Goal: Task Accomplishment & Management: Use online tool/utility

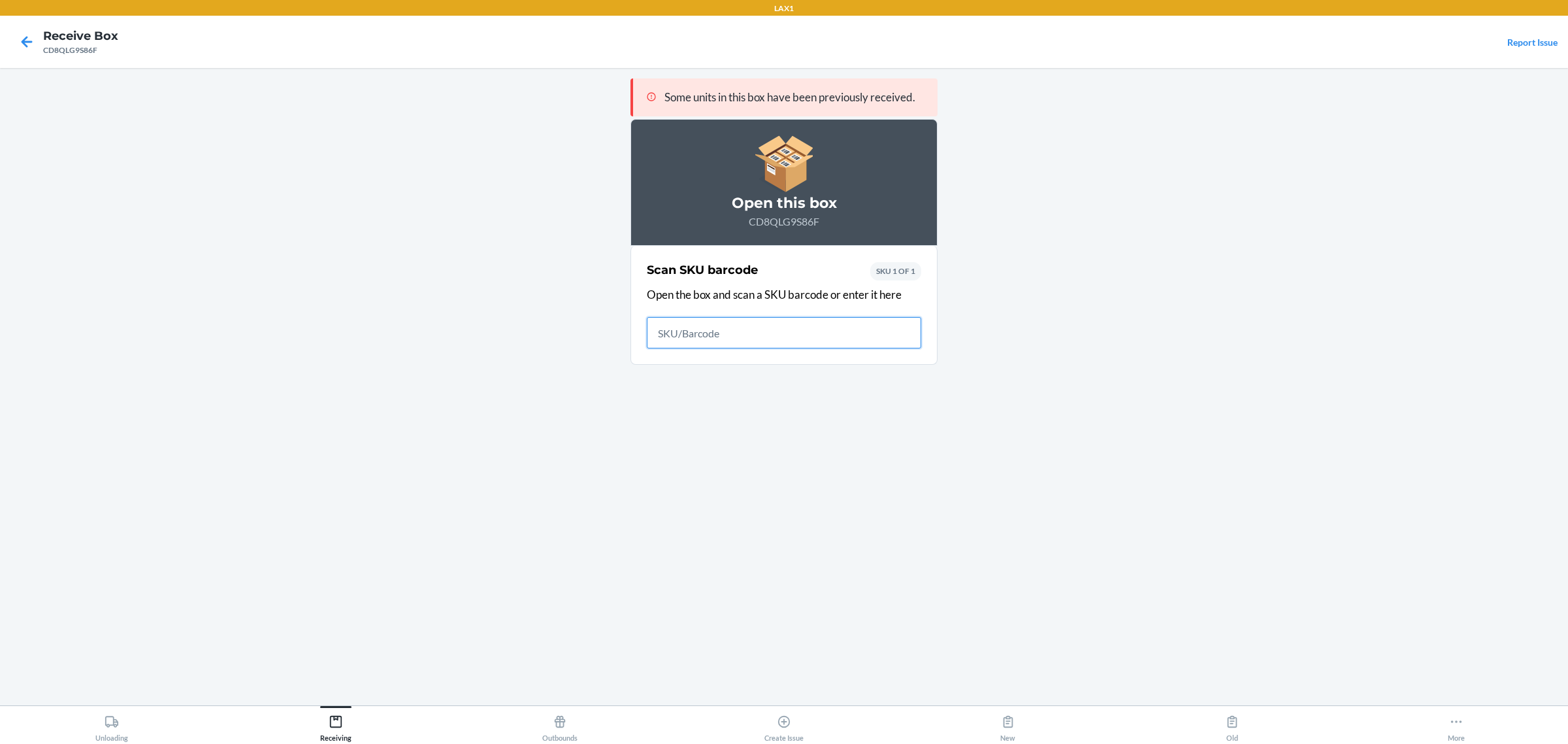
click at [711, 330] on input "text" at bounding box center [784, 333] width 275 height 31
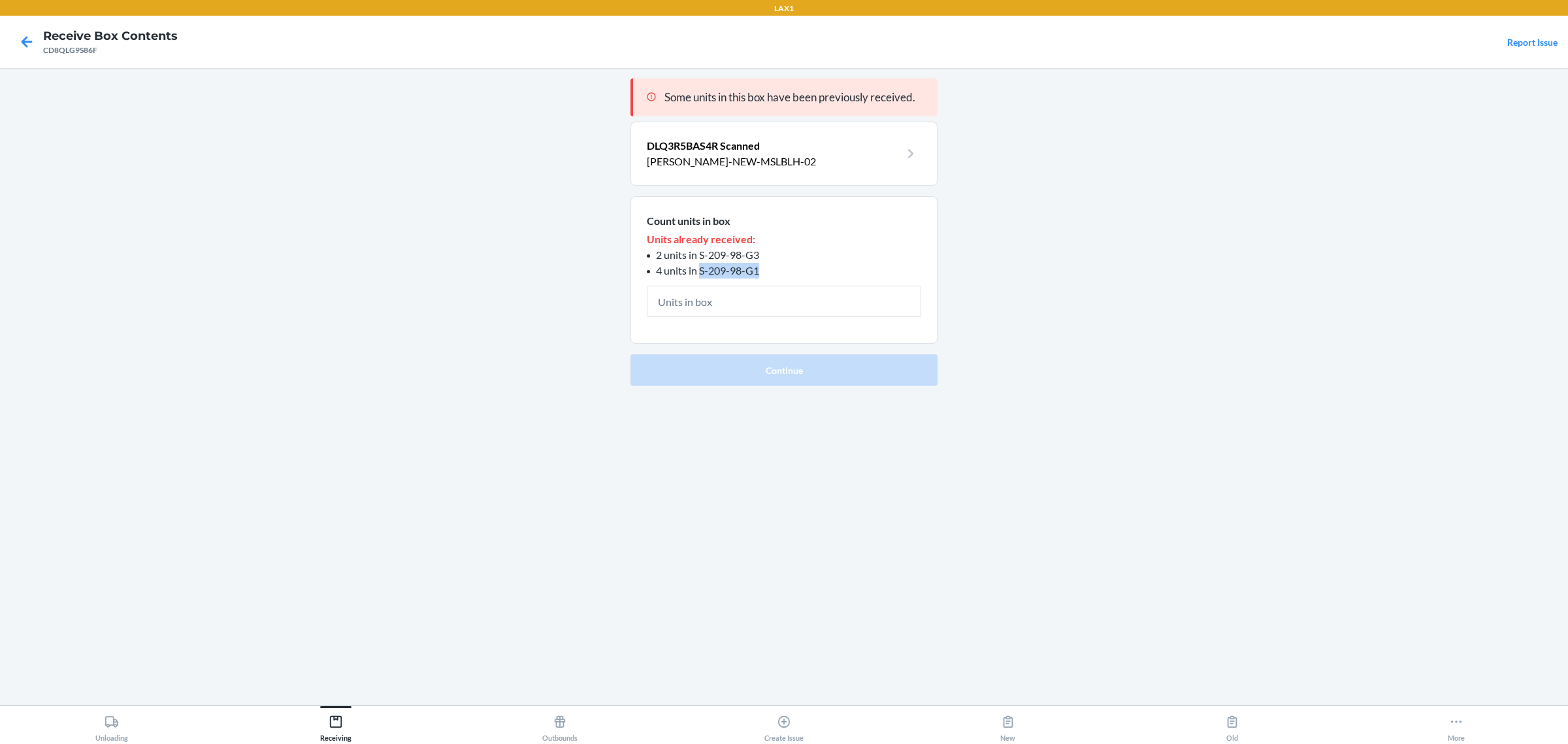
drag, startPoint x: 765, startPoint y: 272, endPoint x: 700, endPoint y: 273, distance: 65.0
click at [700, 273] on li "4 units in S-209-98-G1" at bounding box center [784, 271] width 275 height 16
copy span "S-209-98-G1"
click at [712, 309] on input "text" at bounding box center [784, 301] width 275 height 31
paste input "text"
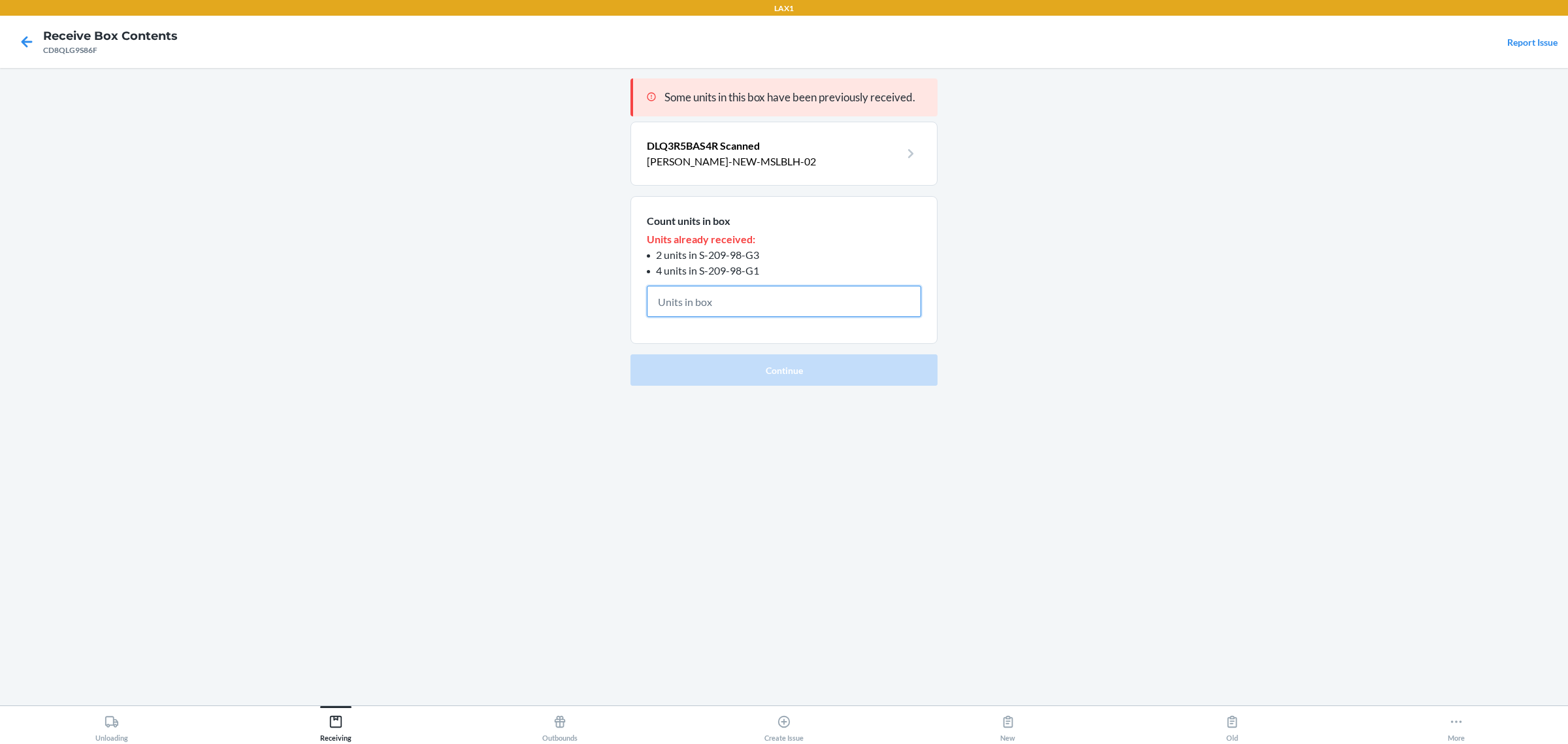
click at [742, 302] on input "text" at bounding box center [784, 301] width 275 height 31
type input "2"
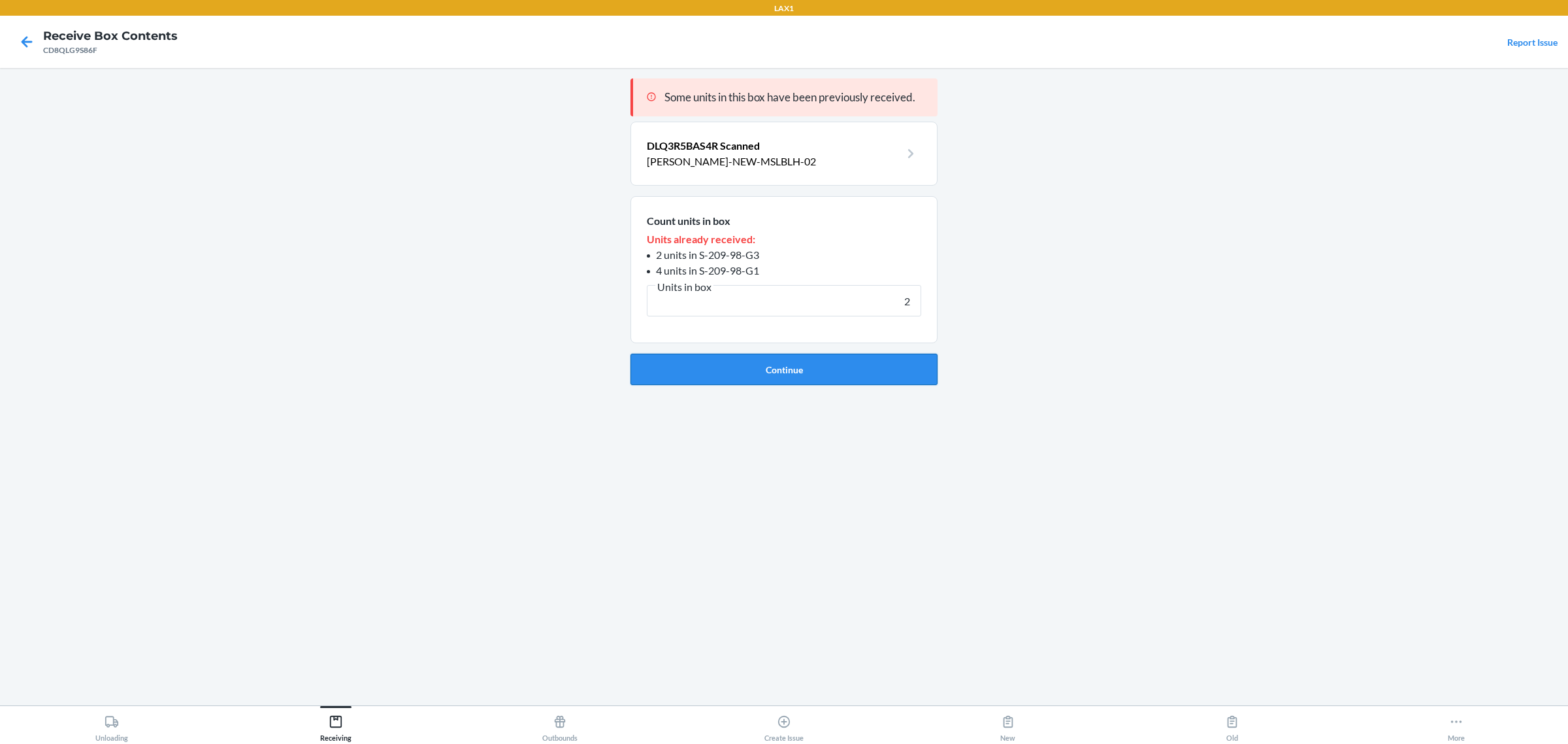
click at [830, 374] on button "Continue" at bounding box center [784, 369] width 307 height 31
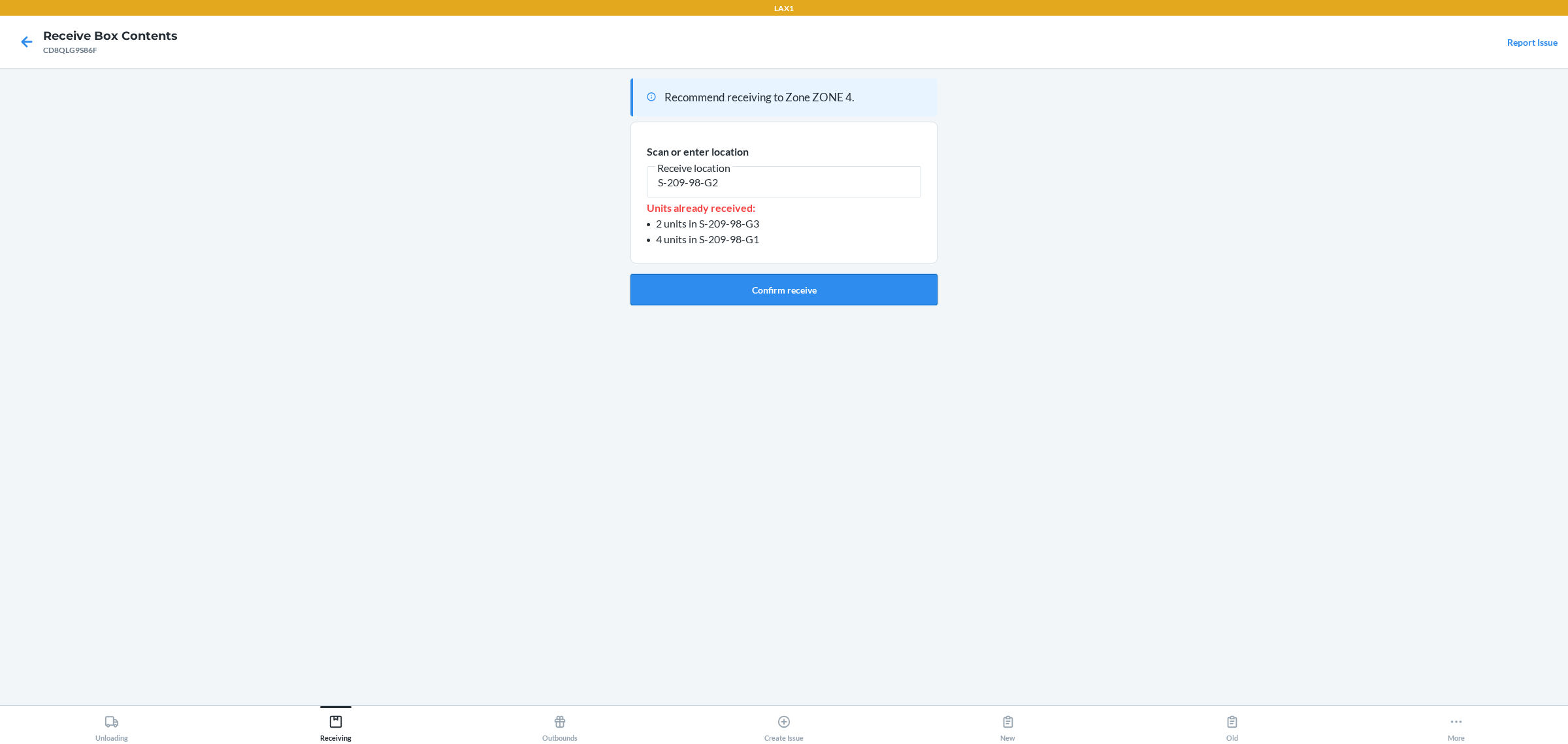
type input "S-209-98-G2"
click at [799, 293] on button "Confirm receive" at bounding box center [784, 290] width 307 height 31
